Goal: Task Accomplishment & Management: Manage account settings

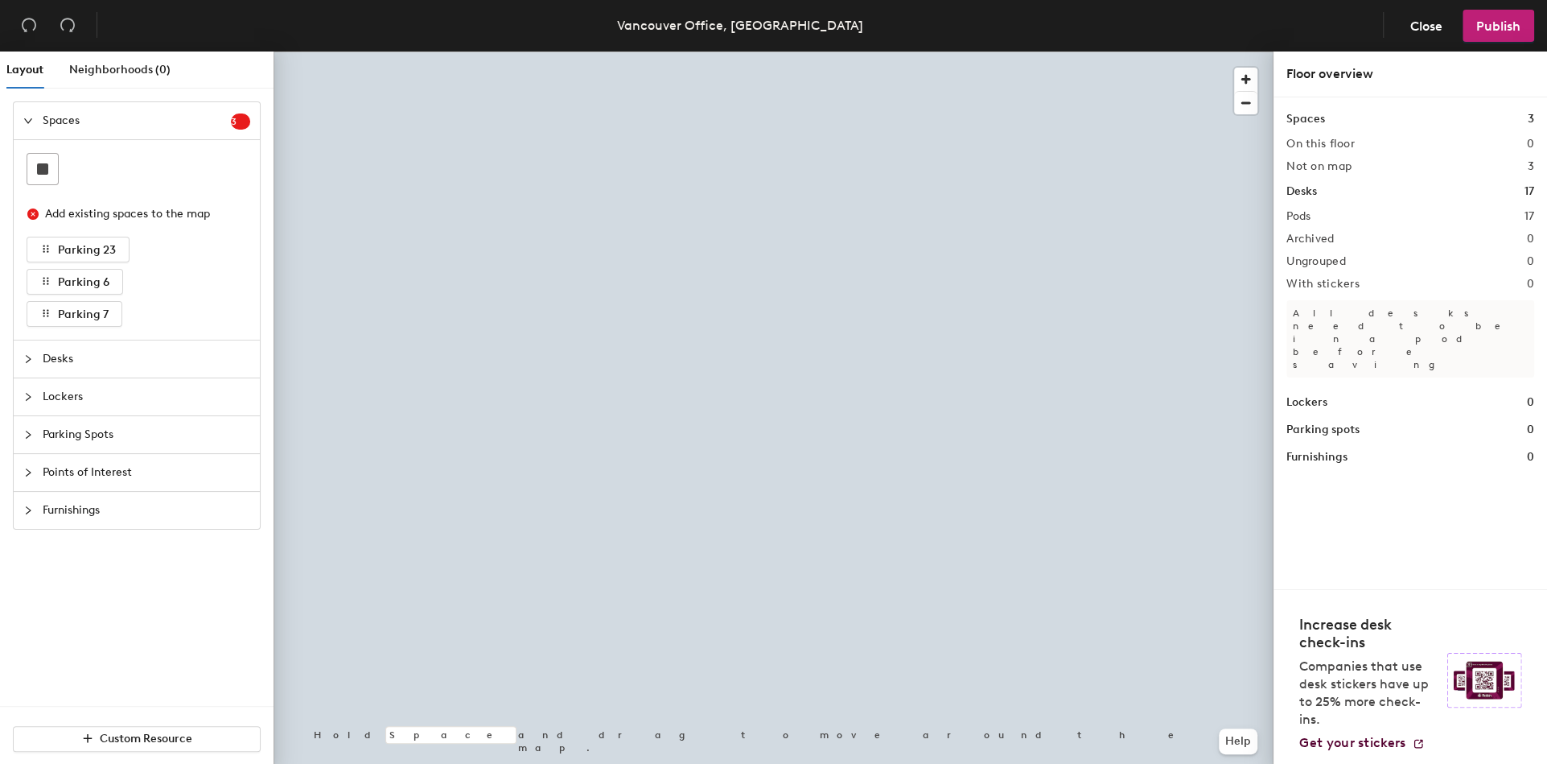
click at [623, 52] on div at bounding box center [774, 52] width 1000 height 0
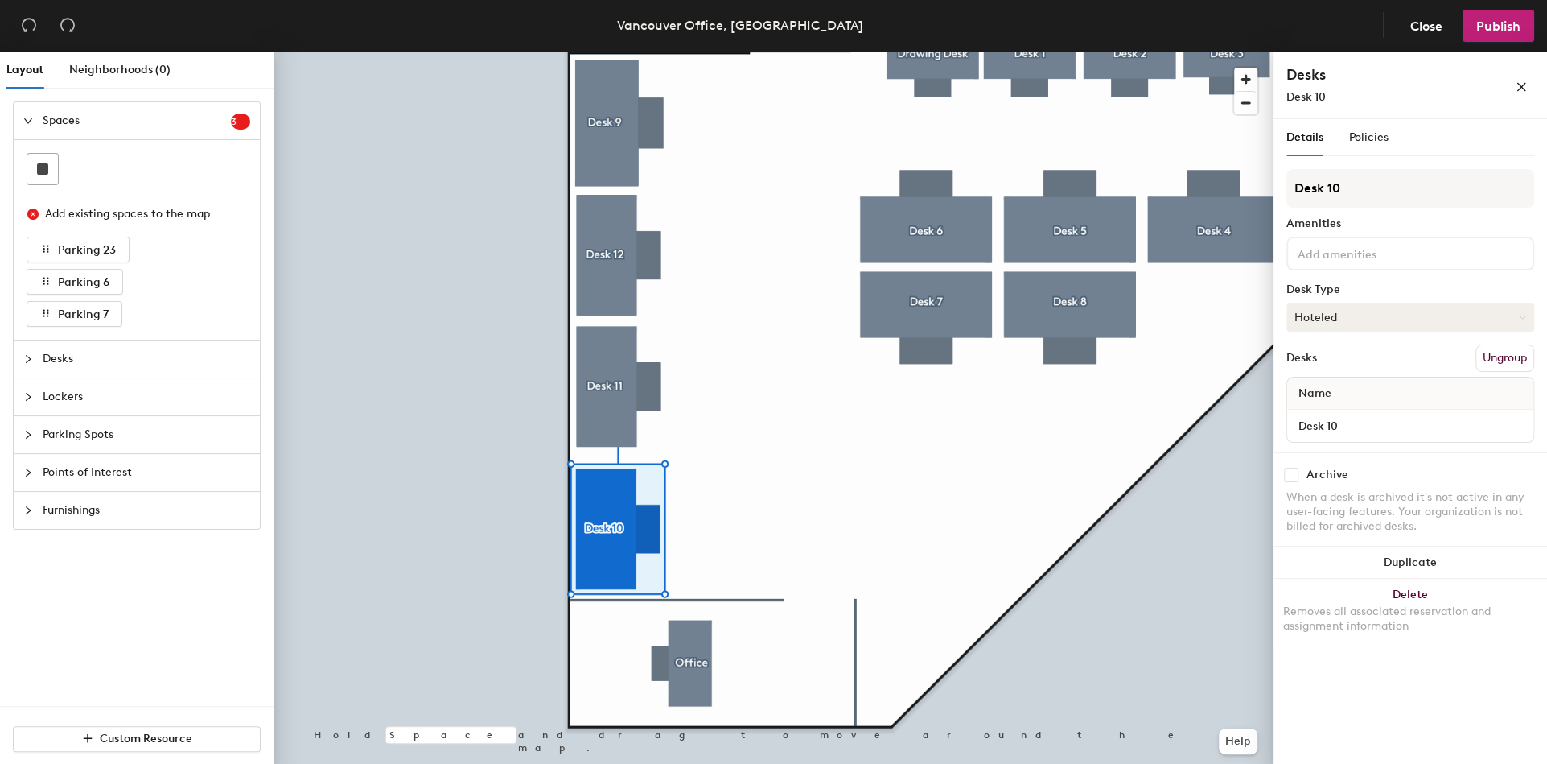
click at [1374, 307] on button "Hoteled" at bounding box center [1411, 317] width 248 height 29
click at [1323, 365] on div "Assigned" at bounding box center [1368, 367] width 161 height 24
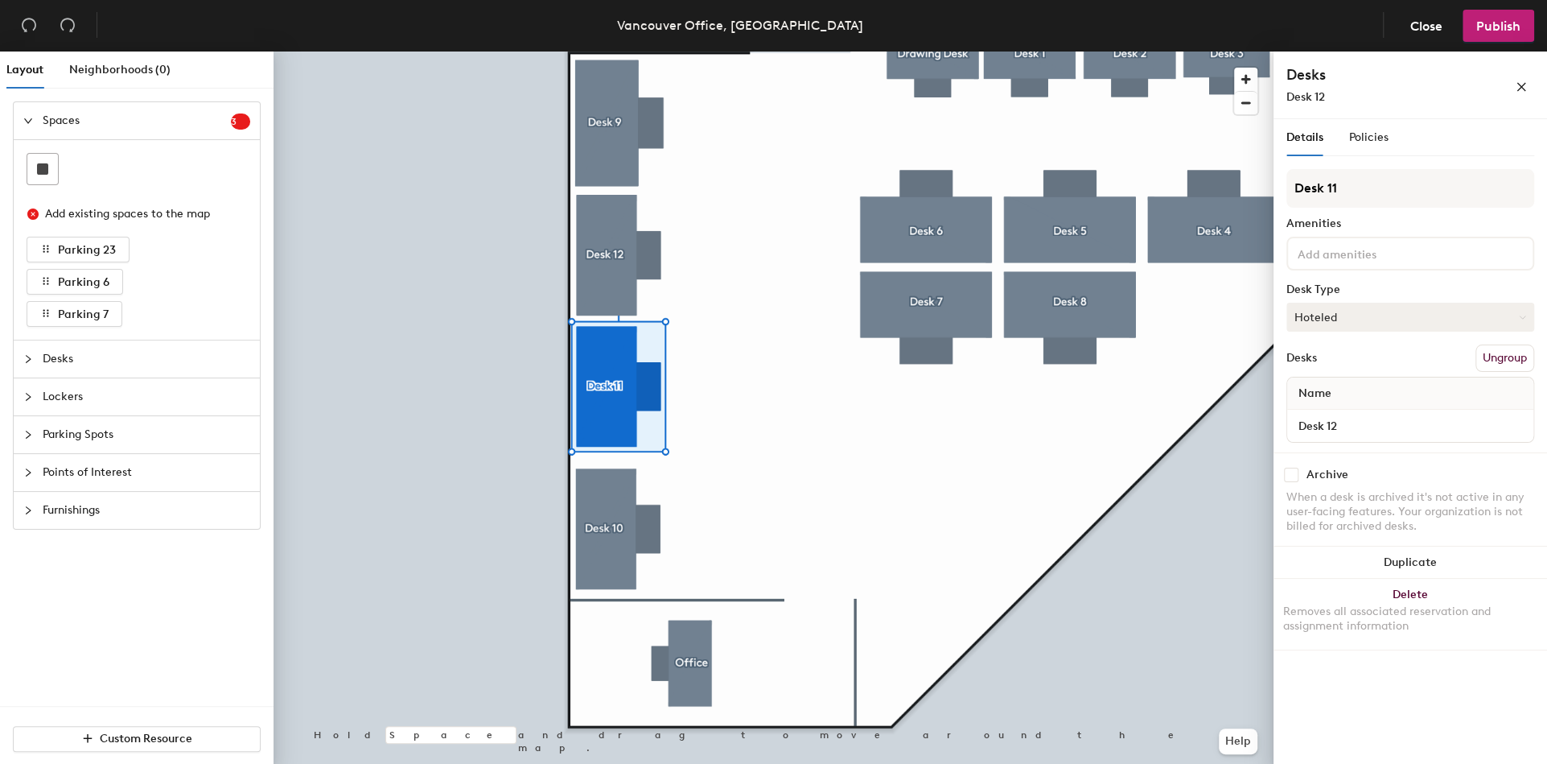
click at [1329, 311] on button "Hoteled" at bounding box center [1411, 317] width 248 height 29
click at [1322, 366] on div "Assigned" at bounding box center [1368, 367] width 161 height 24
click at [1507, 28] on span "Publish" at bounding box center [1499, 26] width 44 height 15
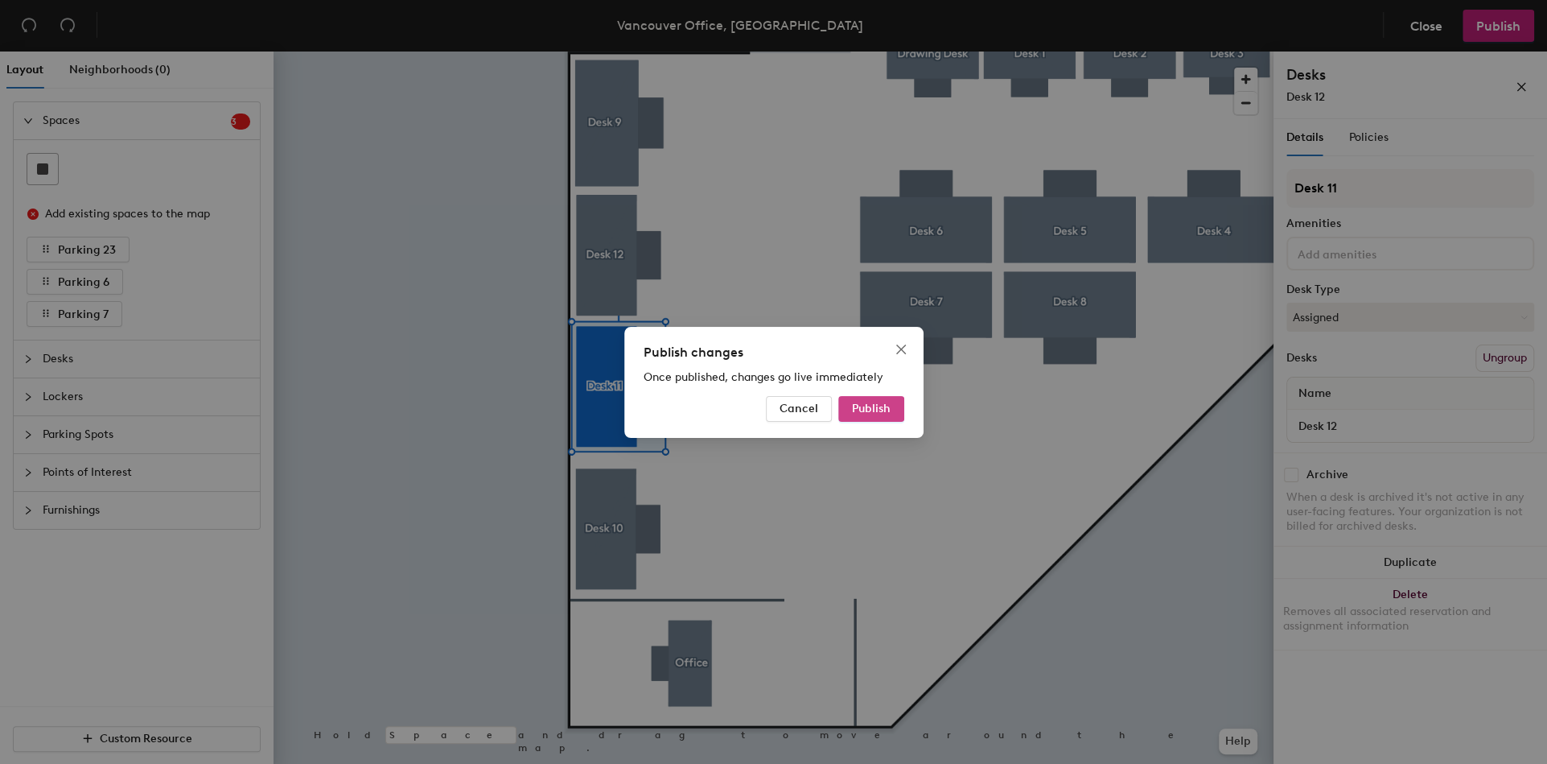
click at [855, 408] on span "Publish" at bounding box center [871, 409] width 39 height 14
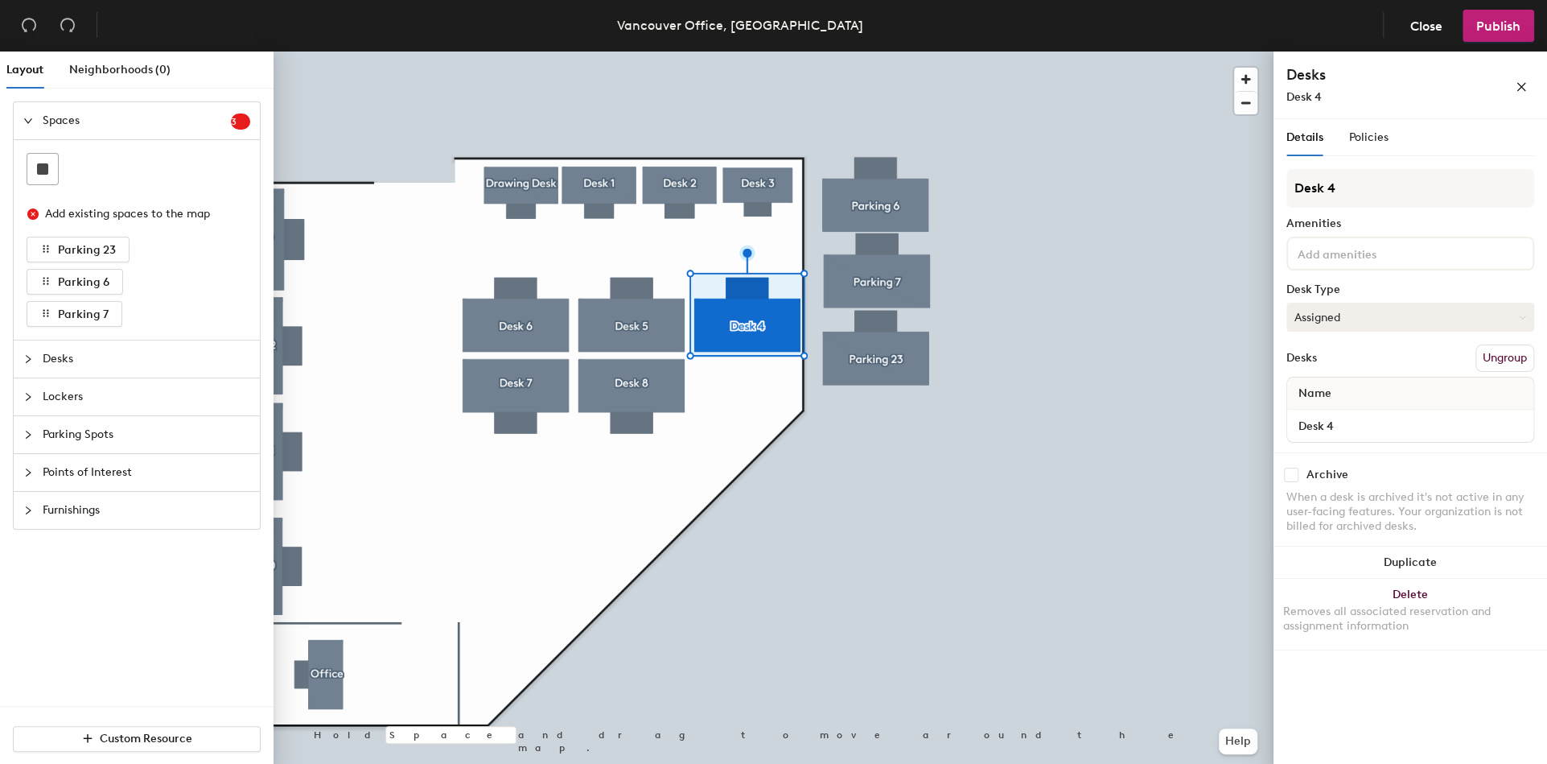
click at [1385, 307] on button "Assigned" at bounding box center [1411, 317] width 248 height 29
click at [1347, 414] on div "Hoteled" at bounding box center [1368, 415] width 161 height 24
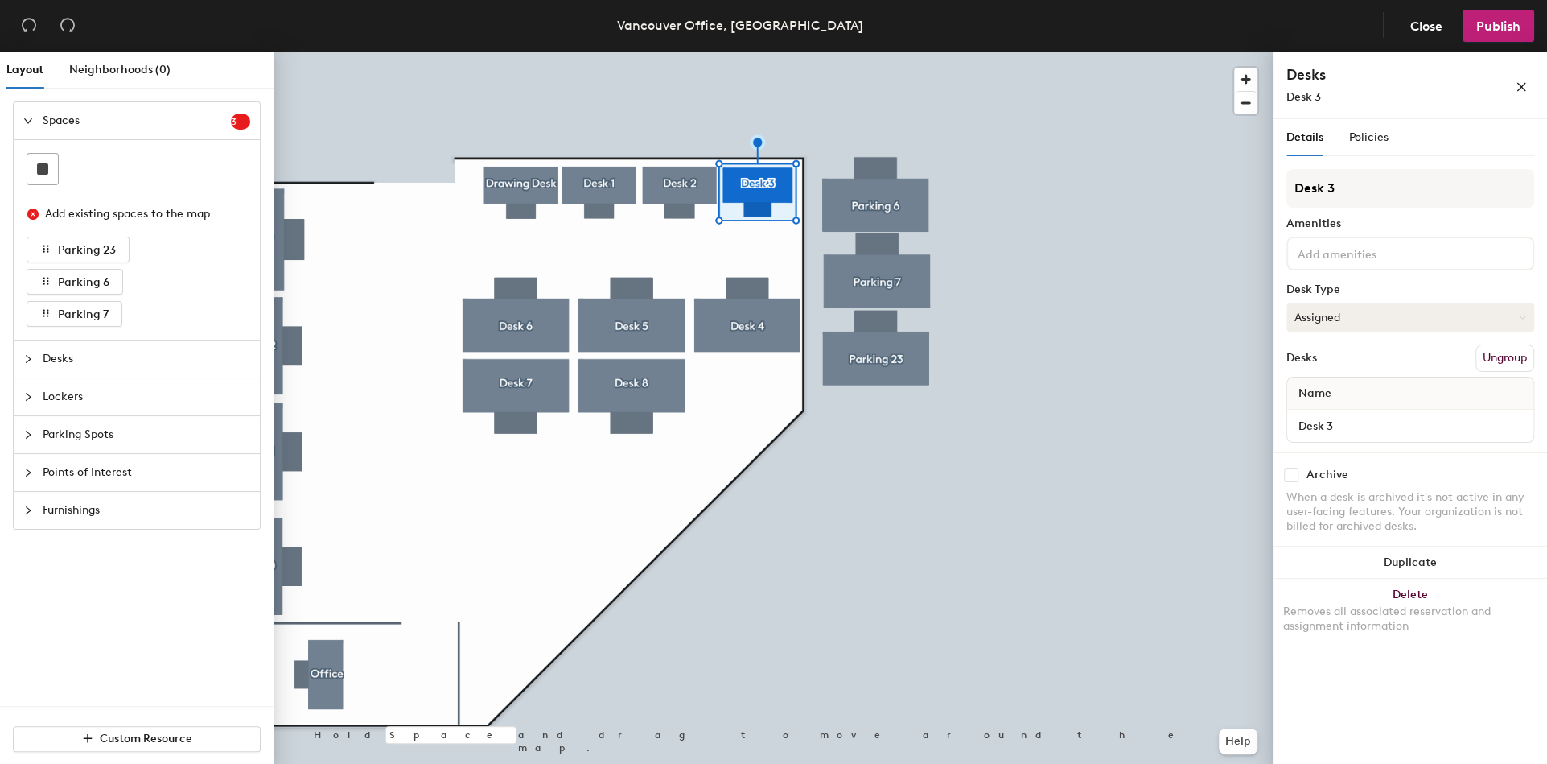
click at [1323, 313] on button "Assigned" at bounding box center [1411, 317] width 248 height 29
click at [1349, 417] on div "Hoteled" at bounding box center [1368, 415] width 161 height 24
click at [1502, 19] on span "Publish" at bounding box center [1499, 26] width 44 height 15
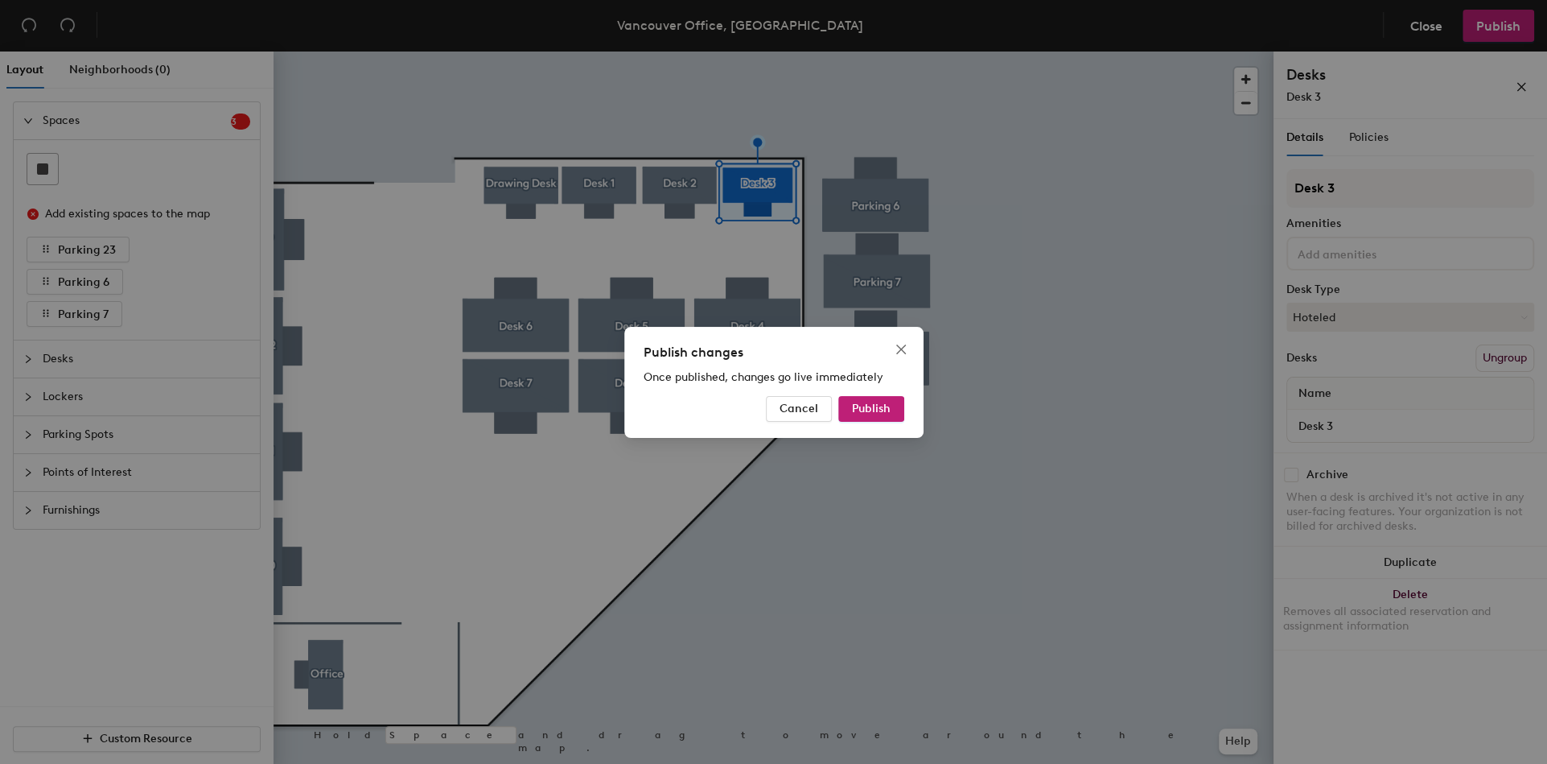
click at [887, 394] on div "Publish changes Once published, changes go live immediately Cancel Publish" at bounding box center [773, 382] width 299 height 111
click at [881, 405] on span "Publish" at bounding box center [871, 409] width 39 height 14
